Goal: Task Accomplishment & Management: Manage account settings

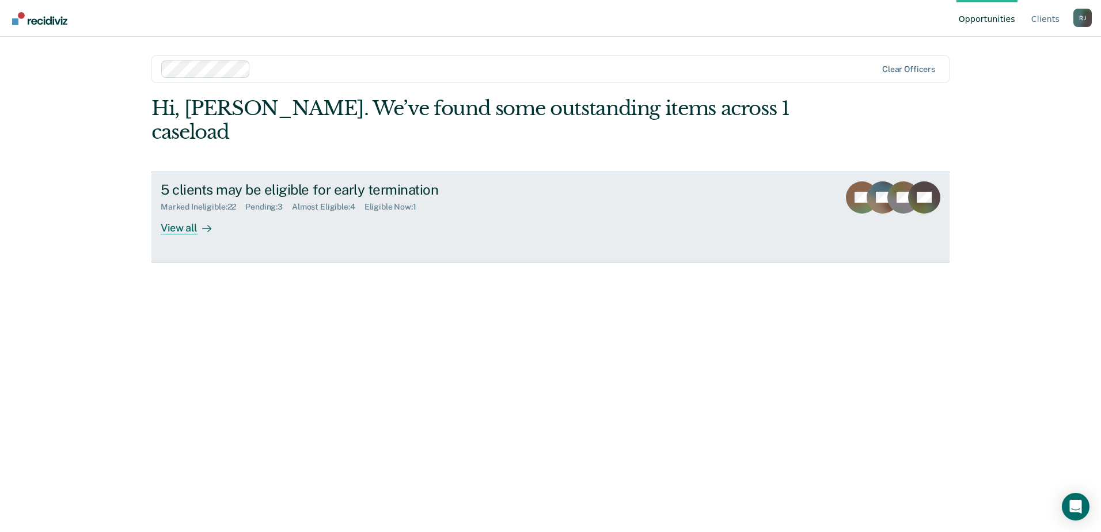
click at [204, 224] on icon at bounding box center [206, 228] width 9 height 9
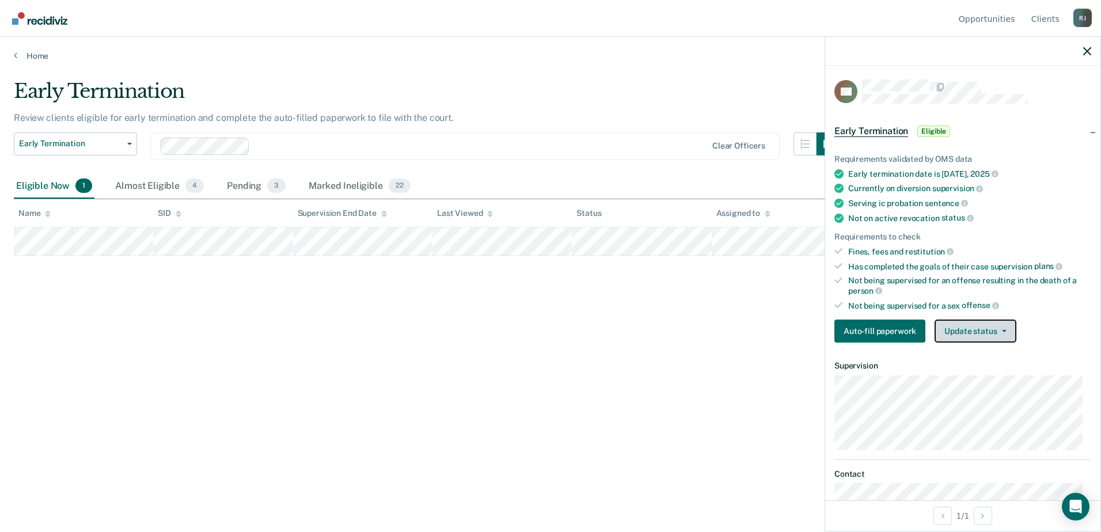
click at [957, 327] on button "Update status" at bounding box center [975, 331] width 81 height 23
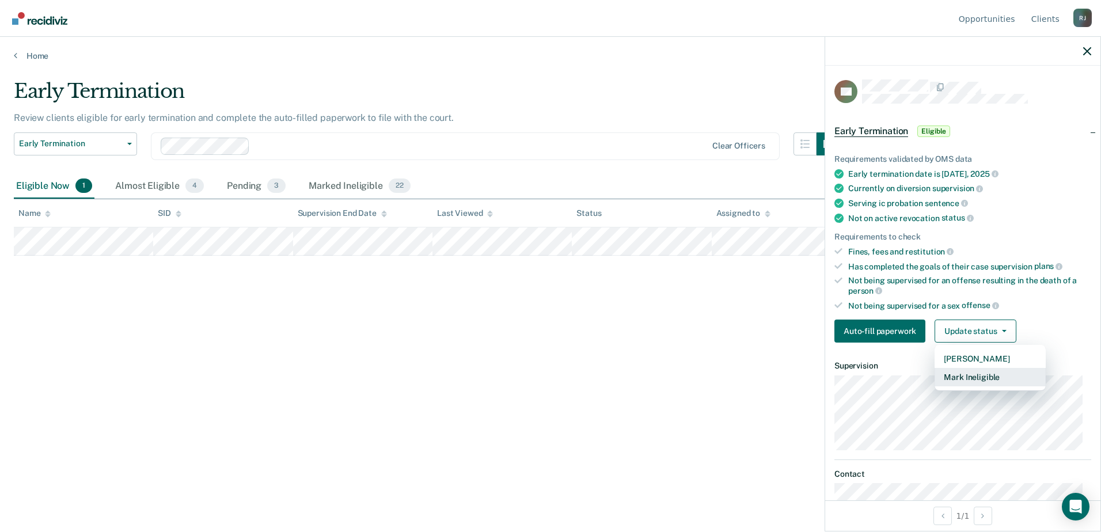
click at [971, 376] on button "Mark Ineligible" at bounding box center [990, 377] width 111 height 18
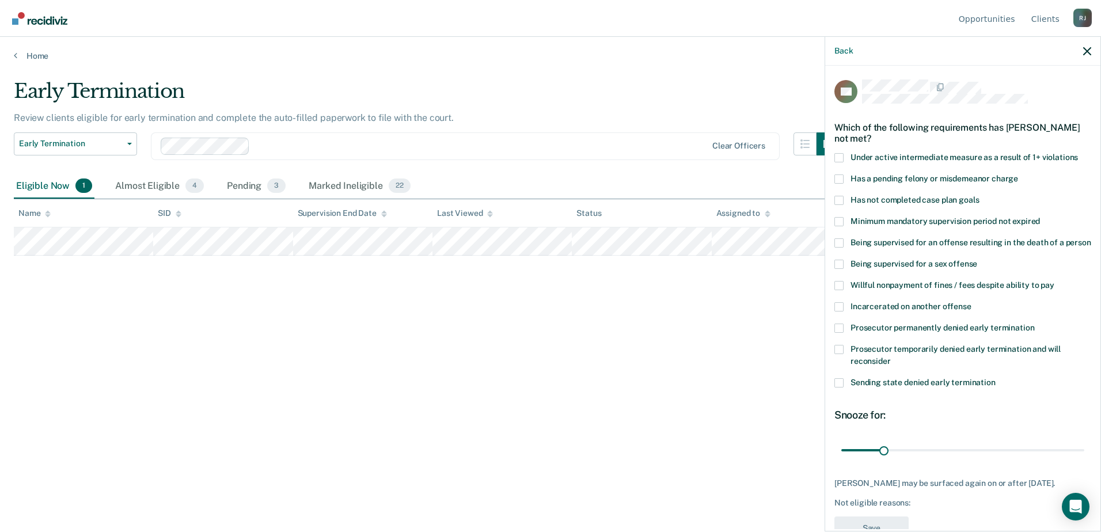
click at [841, 388] on span at bounding box center [839, 382] width 9 height 9
click at [996, 378] on input "Sending state denied early termination" at bounding box center [996, 378] width 0 height 0
drag, startPoint x: 879, startPoint y: 464, endPoint x: 920, endPoint y: 460, distance: 41.7
type input "60"
click at [920, 460] on input "range" at bounding box center [962, 450] width 243 height 20
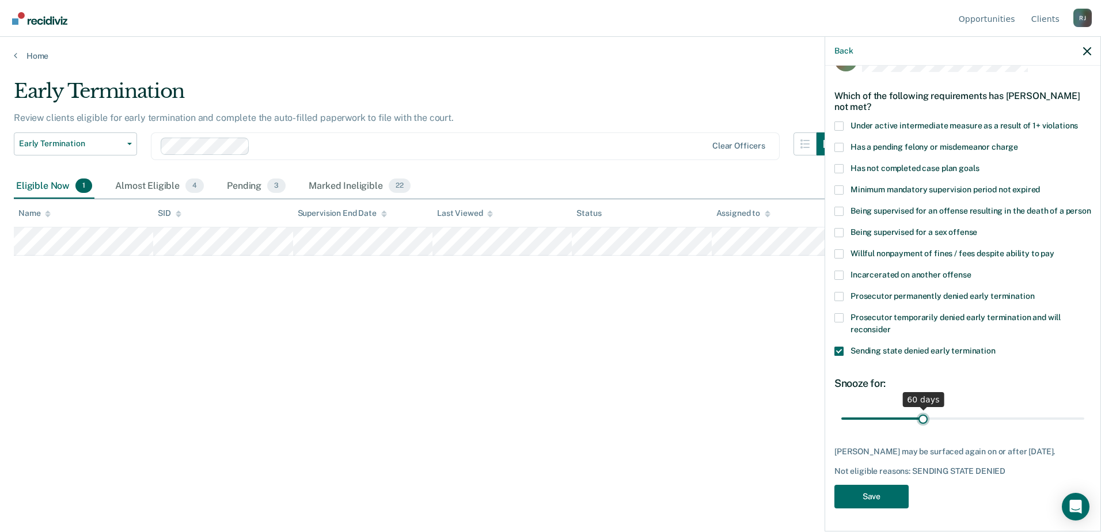
scroll to position [52, 0]
click at [869, 499] on button "Save" at bounding box center [872, 497] width 74 height 24
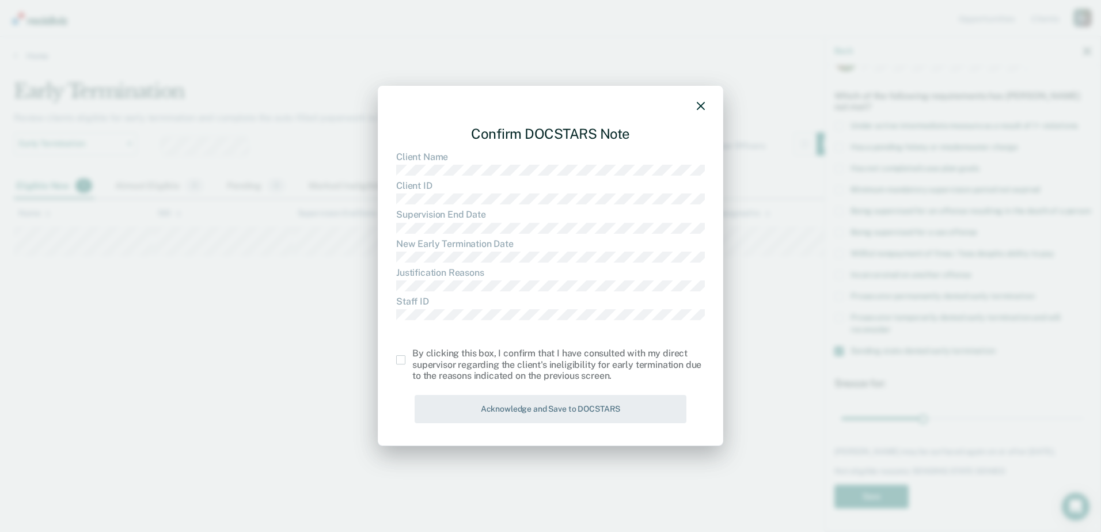
click at [403, 362] on span at bounding box center [400, 359] width 9 height 9
click at [412, 355] on input "checkbox" at bounding box center [412, 355] width 0 height 0
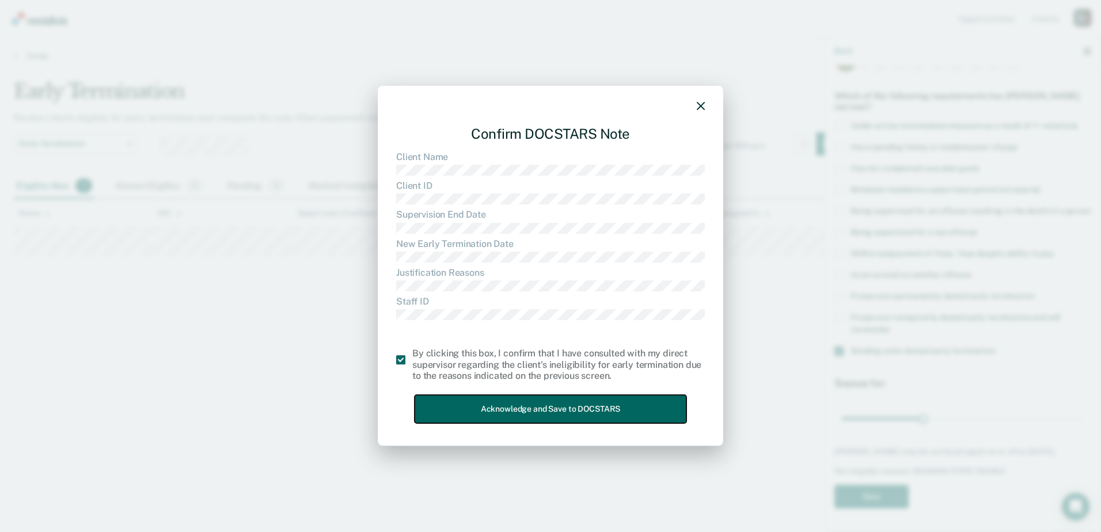
click at [501, 405] on button "Acknowledge and Save to DOCSTARS" at bounding box center [551, 409] width 272 height 28
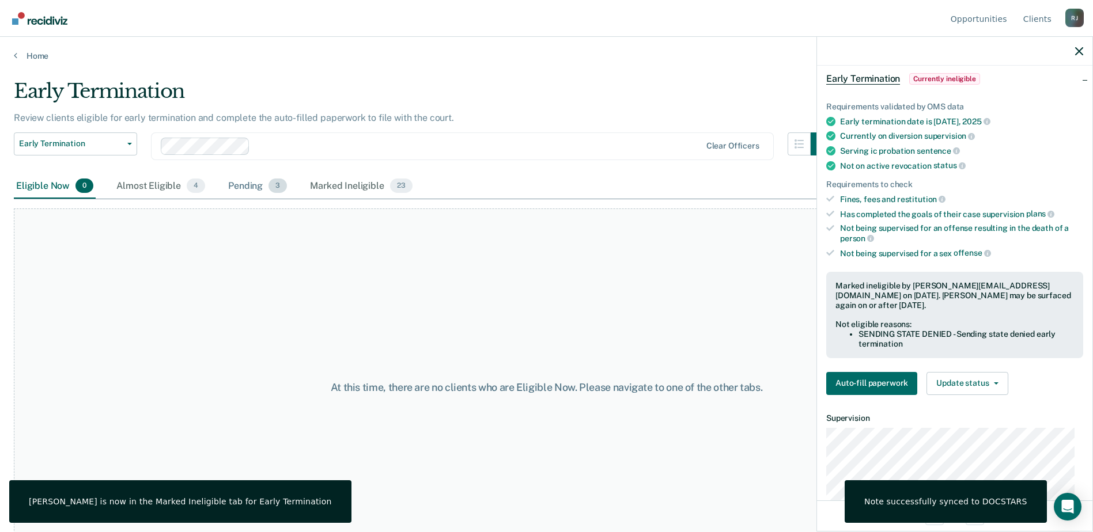
click at [264, 189] on div "Pending 3" at bounding box center [257, 186] width 63 height 25
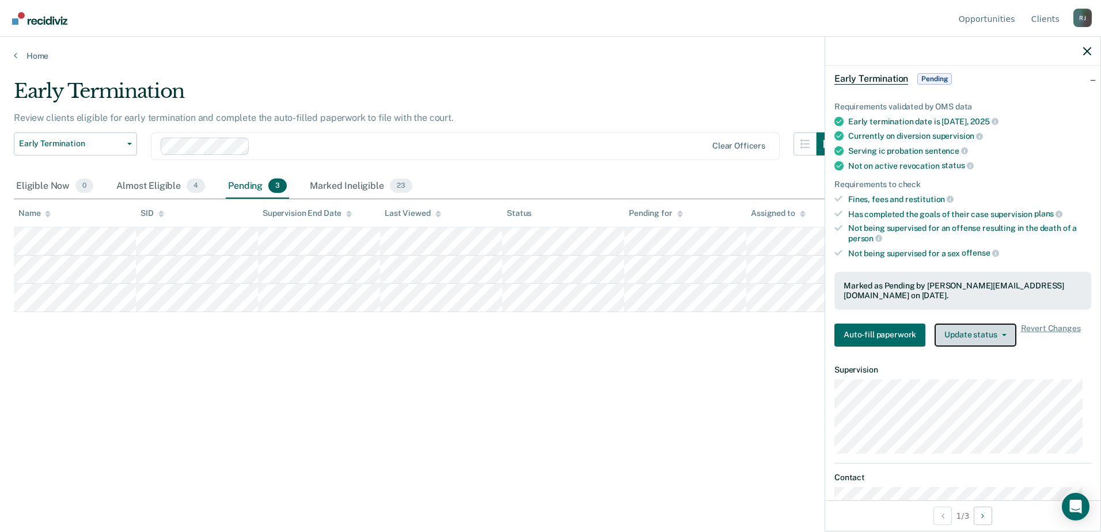
click at [980, 324] on button "Update status" at bounding box center [975, 335] width 81 height 23
click at [964, 327] on button "Update status" at bounding box center [975, 335] width 81 height 23
click at [1049, 324] on span "Revert Changes" at bounding box center [1051, 335] width 60 height 23
click at [997, 327] on button "Update status" at bounding box center [975, 335] width 81 height 23
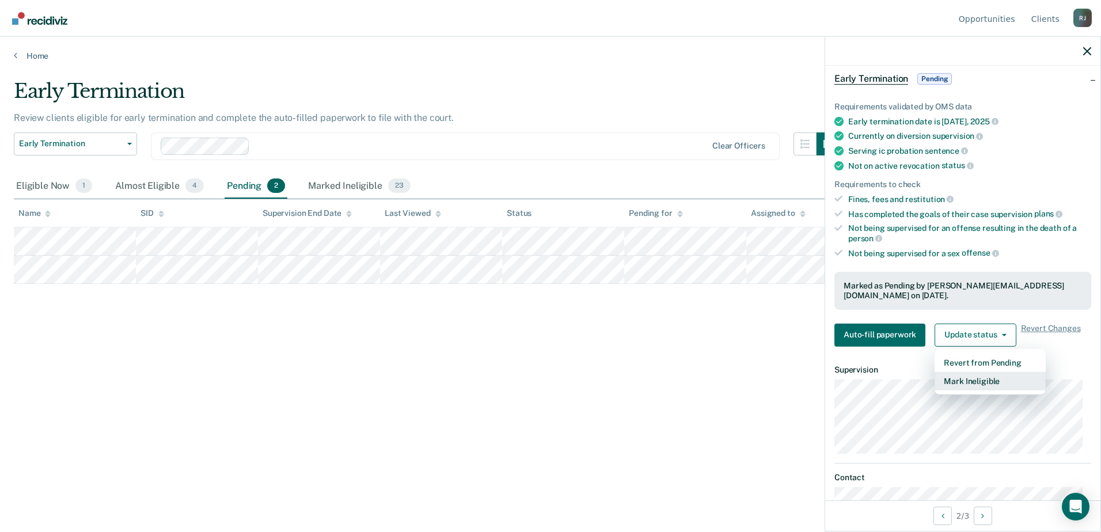
click at [984, 372] on button "Mark Ineligible" at bounding box center [990, 381] width 111 height 18
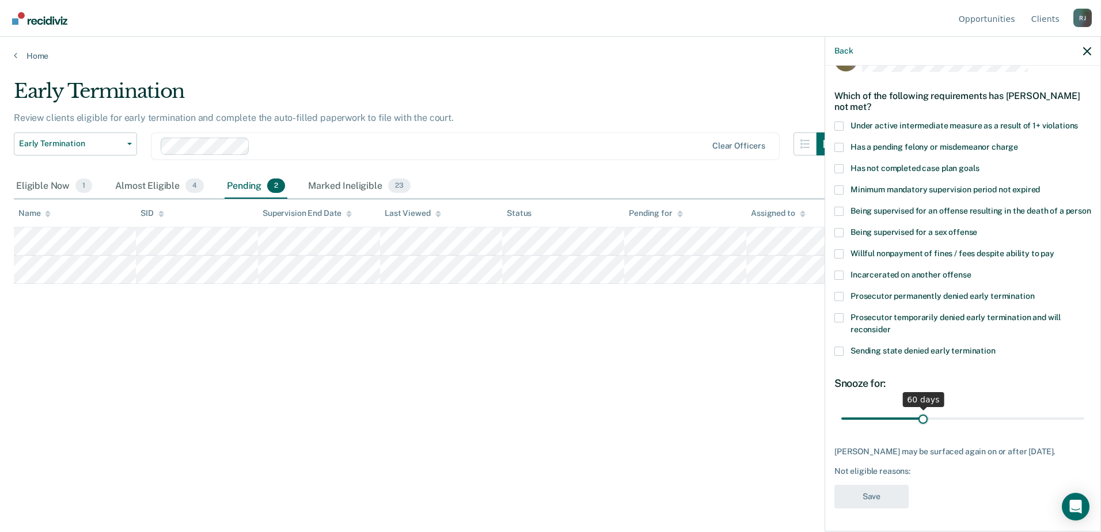
drag, startPoint x: 885, startPoint y: 408, endPoint x: 920, endPoint y: 404, distance: 35.9
type input "60"
click at [920, 408] on input "range" at bounding box center [962, 418] width 243 height 20
click at [846, 349] on label "Sending state denied early termination" at bounding box center [963, 353] width 257 height 12
click at [996, 347] on input "Sending state denied early termination" at bounding box center [996, 347] width 0 height 0
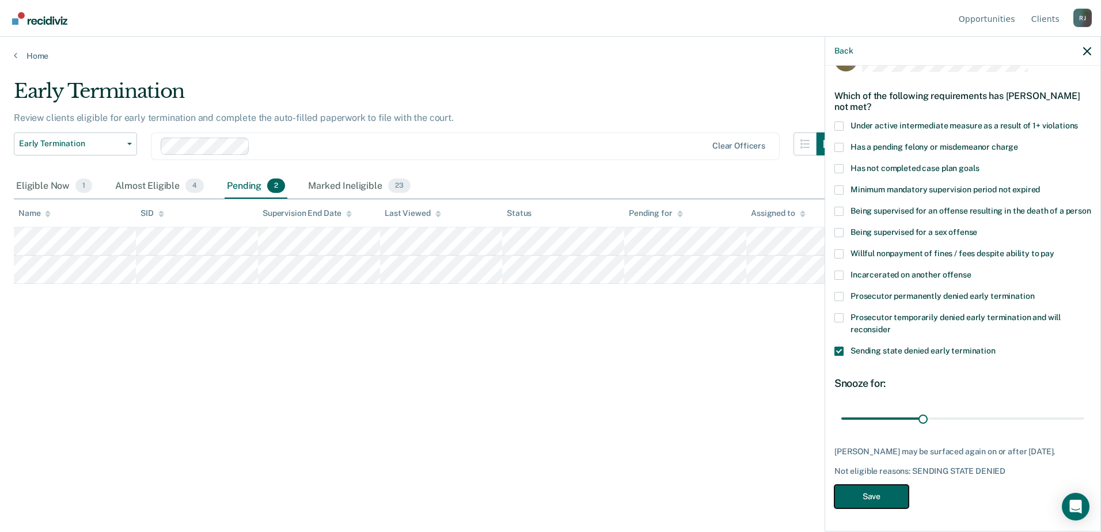
click at [876, 498] on button "Save" at bounding box center [872, 497] width 74 height 24
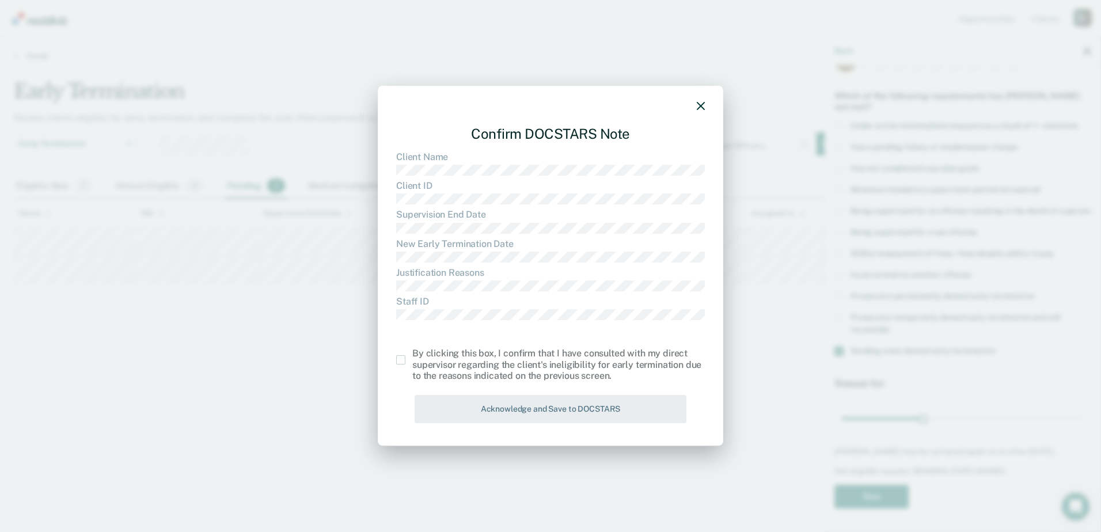
click at [404, 362] on span at bounding box center [400, 359] width 9 height 9
click at [412, 355] on input "checkbox" at bounding box center [412, 355] width 0 height 0
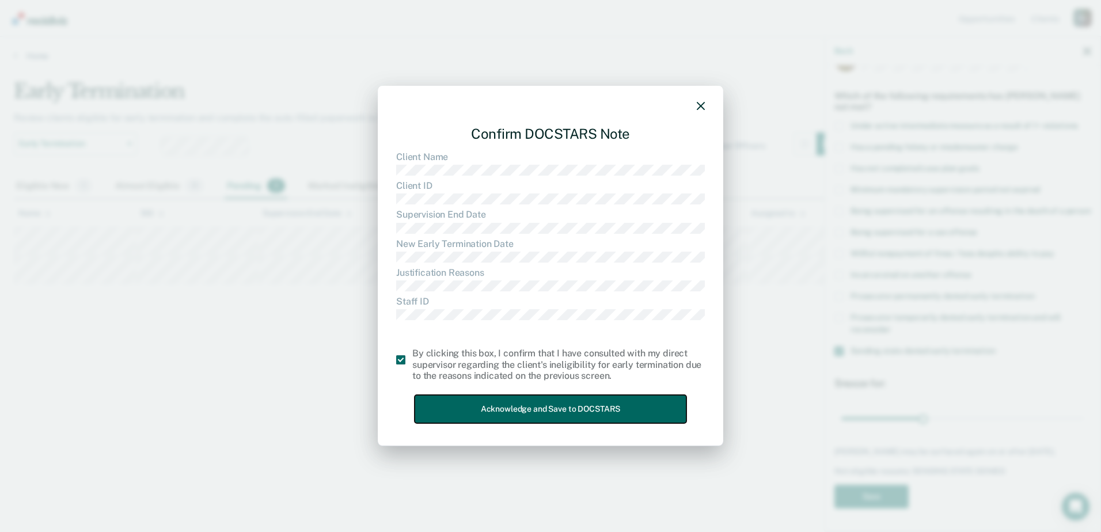
click at [483, 413] on button "Acknowledge and Save to DOCSTARS" at bounding box center [551, 409] width 272 height 28
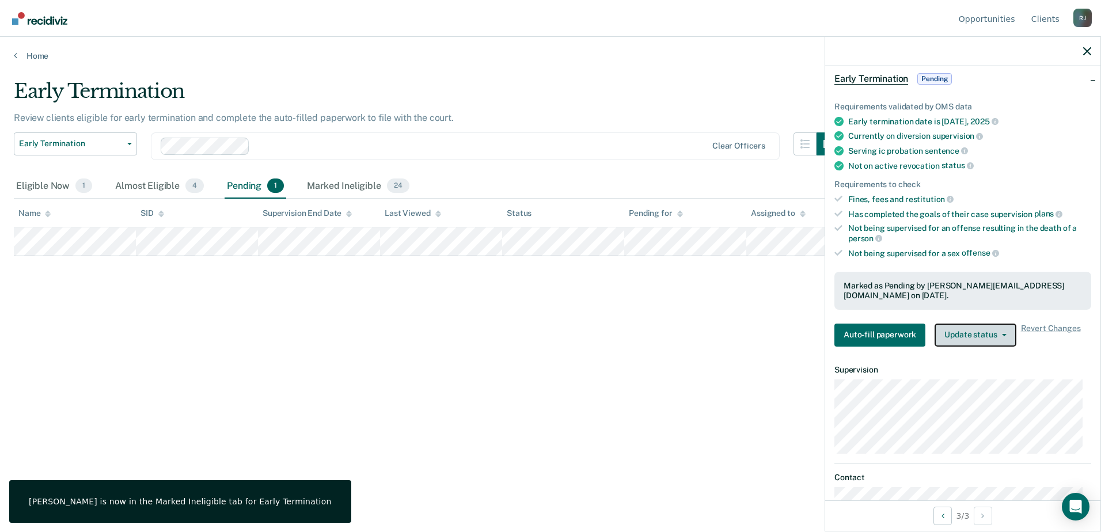
click at [958, 324] on button "Update status" at bounding box center [975, 335] width 81 height 23
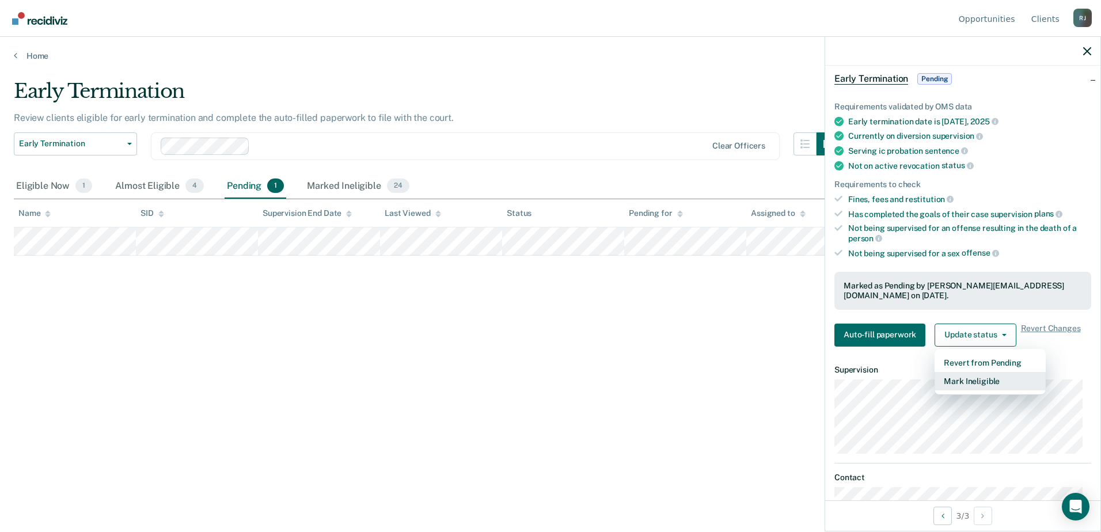
click at [988, 372] on button "Mark Ineligible" at bounding box center [990, 381] width 111 height 18
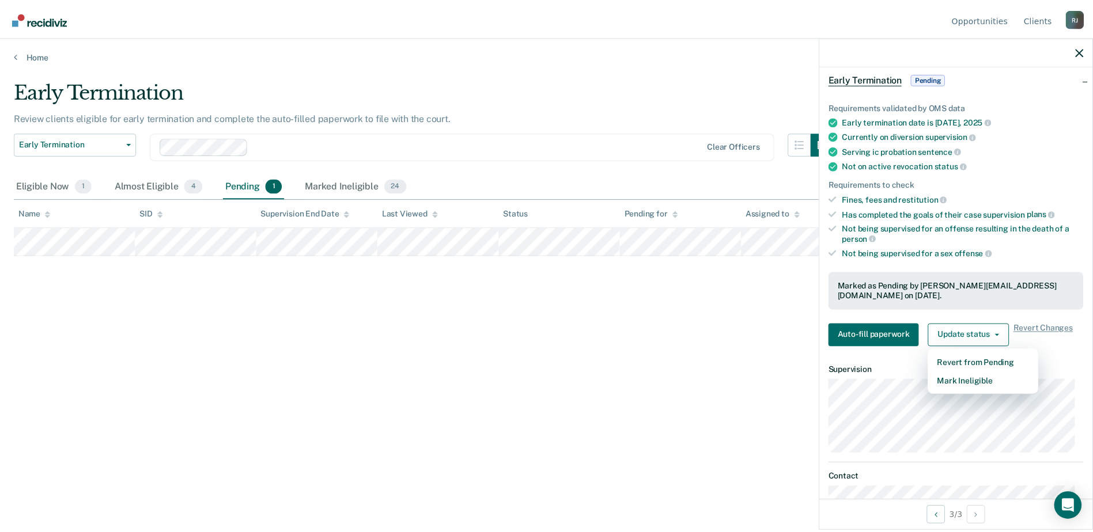
scroll to position [43, 0]
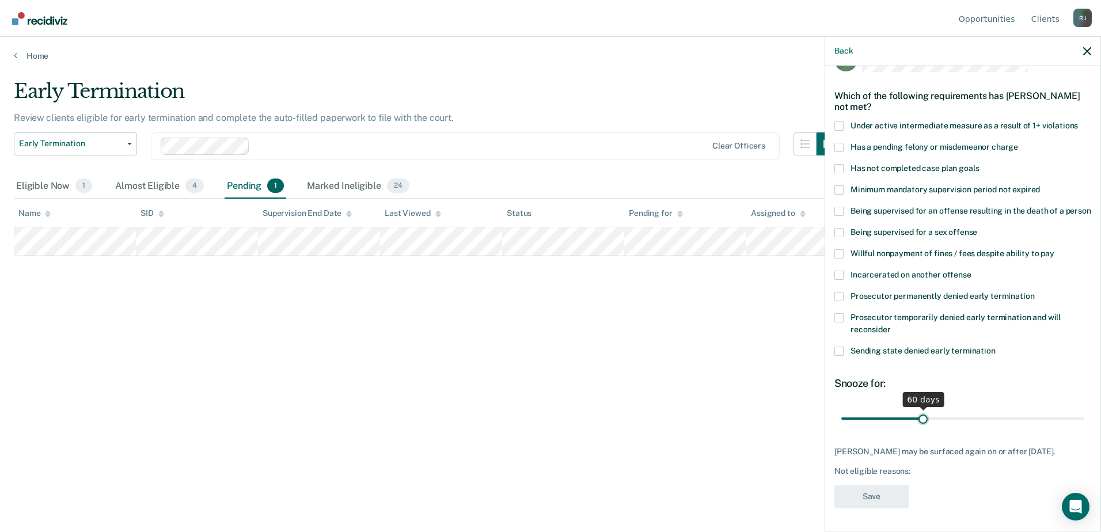
drag, startPoint x: 878, startPoint y: 417, endPoint x: 920, endPoint y: 410, distance: 42.7
type input "60"
click at [920, 410] on input "range" at bounding box center [962, 418] width 243 height 20
click at [841, 351] on span at bounding box center [839, 351] width 9 height 9
click at [996, 347] on input "Sending state denied early termination" at bounding box center [996, 347] width 0 height 0
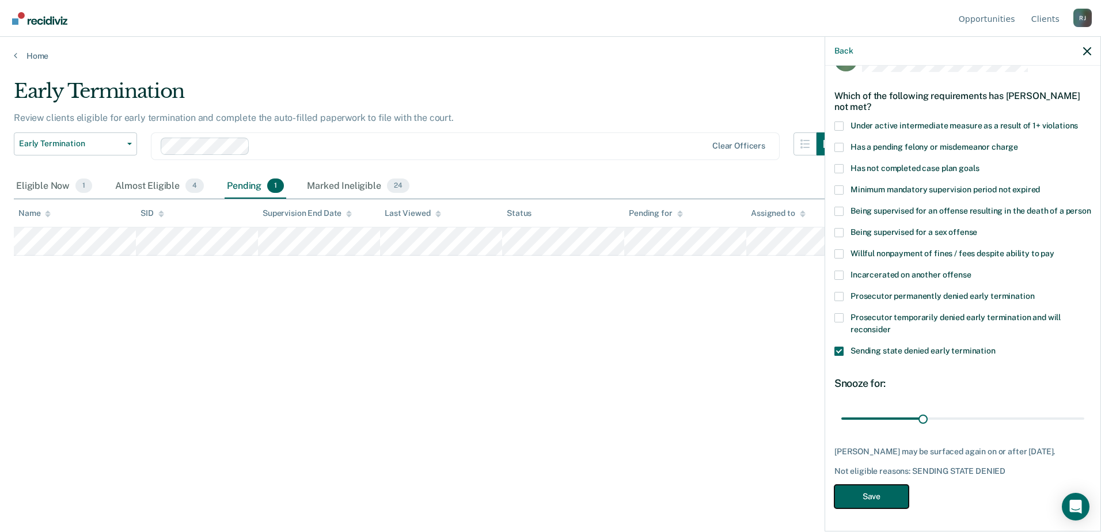
click at [869, 495] on button "Save" at bounding box center [872, 497] width 74 height 24
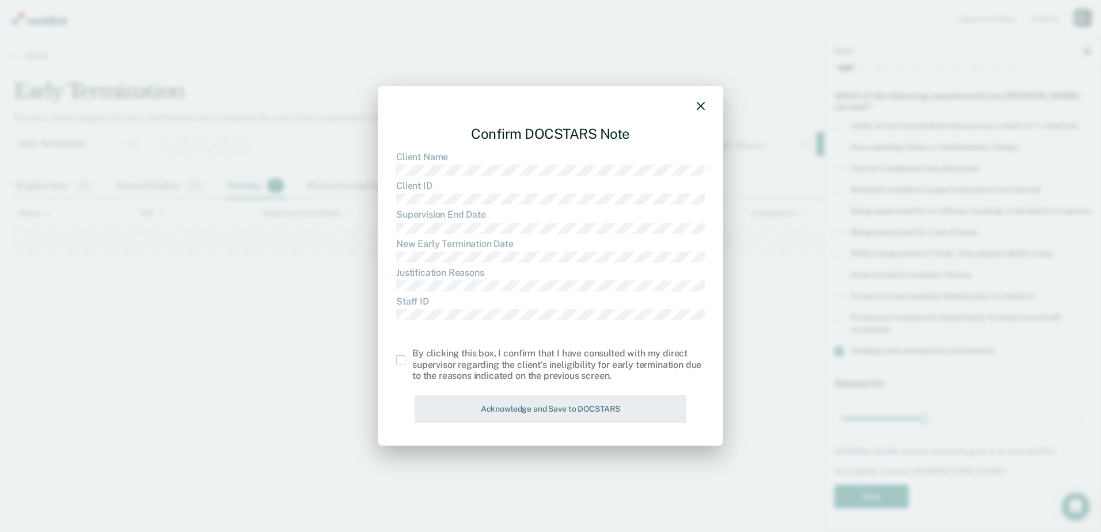
click at [401, 360] on span at bounding box center [400, 359] width 9 height 9
click at [412, 355] on input "checkbox" at bounding box center [412, 355] width 0 height 0
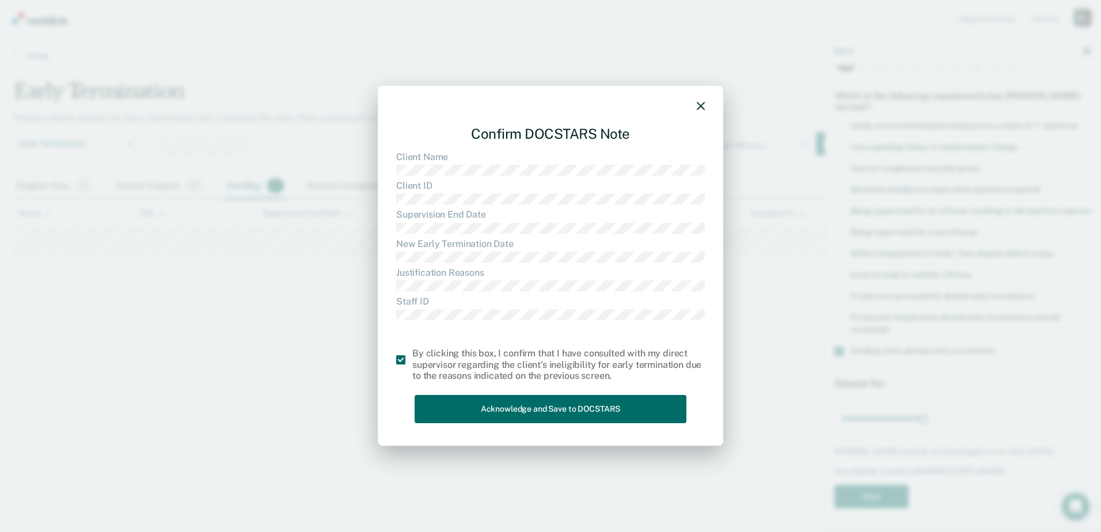
click at [552, 427] on div "Confirm DOCSTARS Note Client Name Client ID Supervision End Date New Early Term…" at bounding box center [550, 272] width 309 height 312
click at [552, 416] on button "Acknowledge and Save to DOCSTARS" at bounding box center [551, 409] width 272 height 28
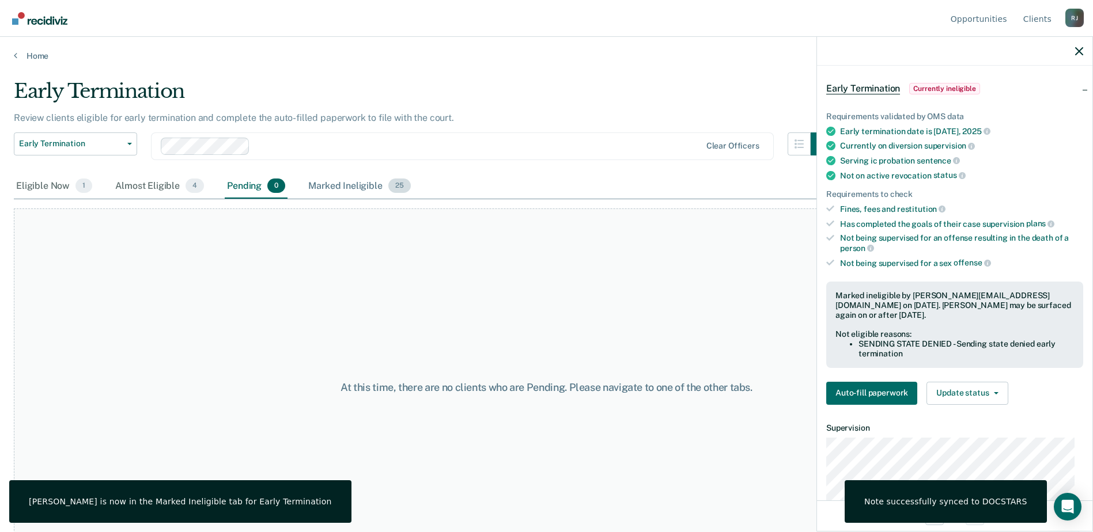
click at [362, 188] on div "Marked Ineligible 25" at bounding box center [359, 186] width 107 height 25
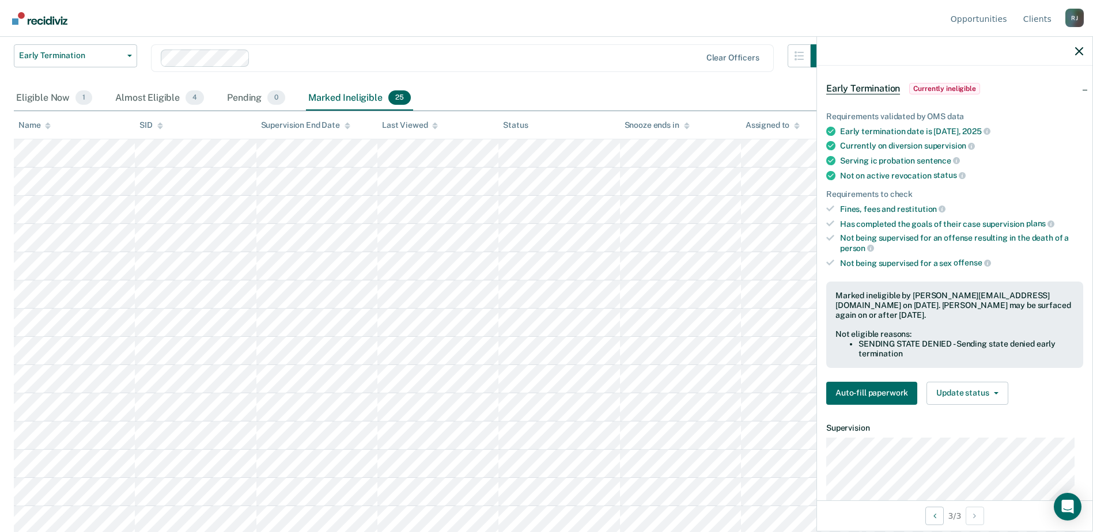
scroll to position [55, 0]
